Goal: Information Seeking & Learning: Check status

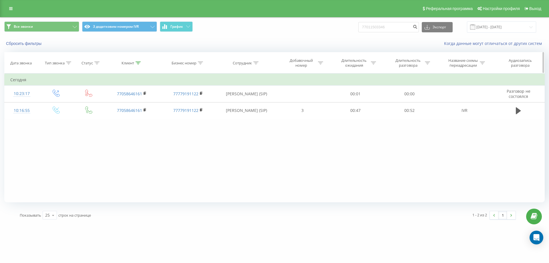
type input "77011503346"
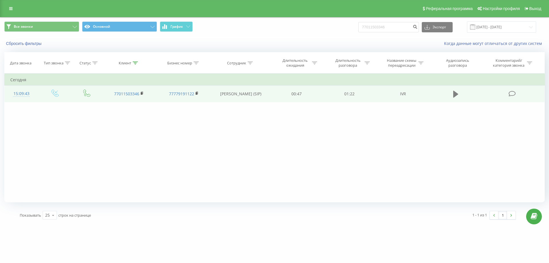
click at [455, 97] on icon at bounding box center [455, 94] width 5 height 8
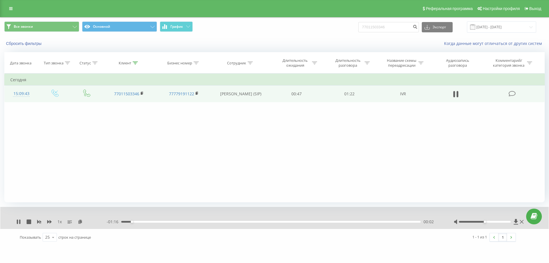
click at [283, 222] on div "00:02" at bounding box center [270, 222] width 299 height 2
click at [219, 221] on div "00:26" at bounding box center [270, 222] width 299 height 2
click at [507, 221] on div at bounding box center [485, 222] width 52 height 2
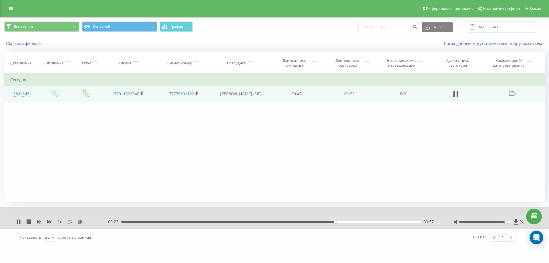
drag, startPoint x: 17, startPoint y: 220, endPoint x: 42, endPoint y: 194, distance: 36.2
click at [17, 220] on icon at bounding box center [18, 221] width 5 height 5
click at [60, 187] on div "Фильтровать по условию Равно Введите значение Отмена OK Фильтровать по условию …" at bounding box center [274, 137] width 540 height 129
drag, startPoint x: 395, startPoint y: 24, endPoint x: 333, endPoint y: 25, distance: 62.3
click at [333, 25] on div "Все звонки Основной График 77011503346 Экспорт .csv .xls .xlsx [DATE] - [DATE]" at bounding box center [274, 26] width 540 height 11
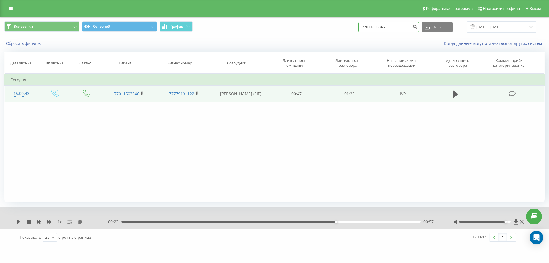
paste input "[PHONE_NUMBER]"
type input "[PHONE_NUMBER]"
